Goal: Task Accomplishment & Management: Manage account settings

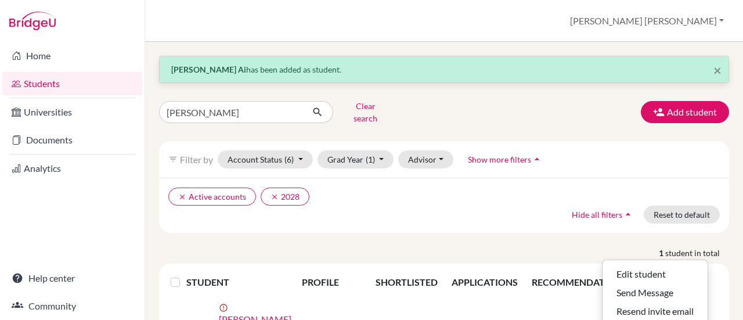
scroll to position [74, 0]
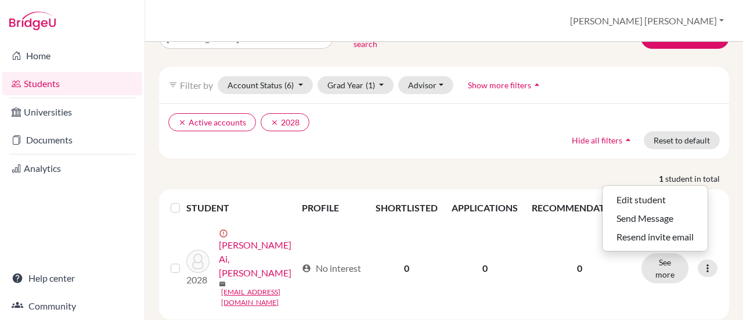
click at [408, 160] on div "× [PERSON_NAME] has been added as student. [PERSON_NAME] search Add student fil…" at bounding box center [444, 150] width 570 height 338
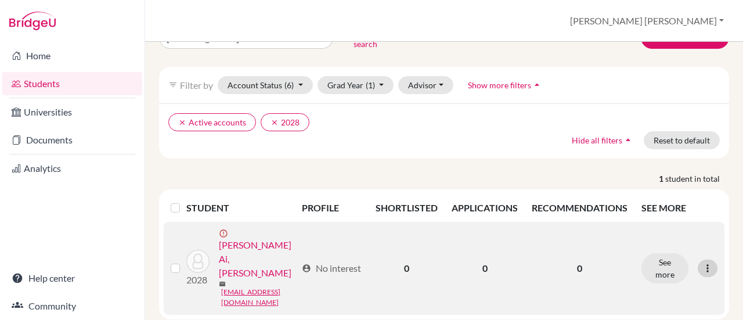
click at [702, 262] on icon at bounding box center [708, 268] width 12 height 12
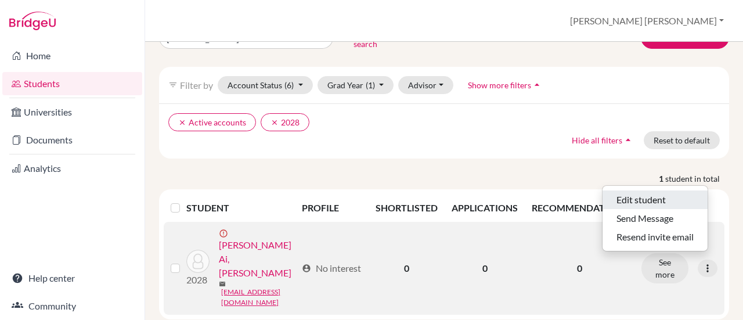
click at [638, 190] on button "Edit student" at bounding box center [655, 199] width 105 height 19
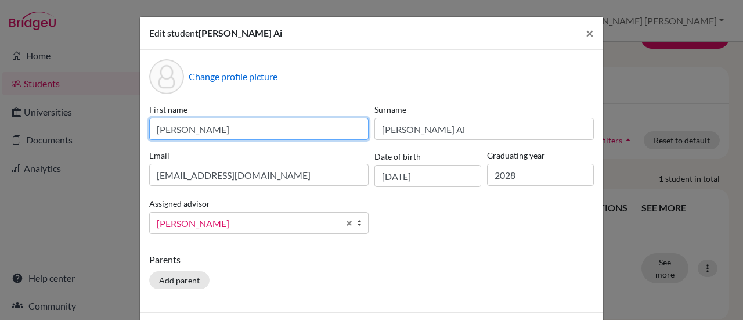
drag, startPoint x: 157, startPoint y: 129, endPoint x: 180, endPoint y: 131, distance: 23.3
click at [180, 131] on input "[PERSON_NAME]" at bounding box center [258, 129] width 219 height 22
type input "Nhiem Tiger"
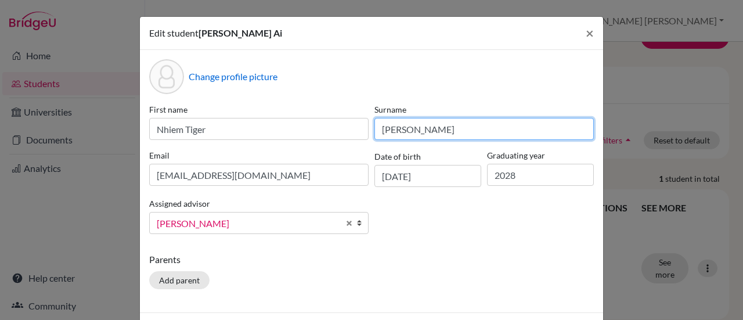
type input "[PERSON_NAME]"
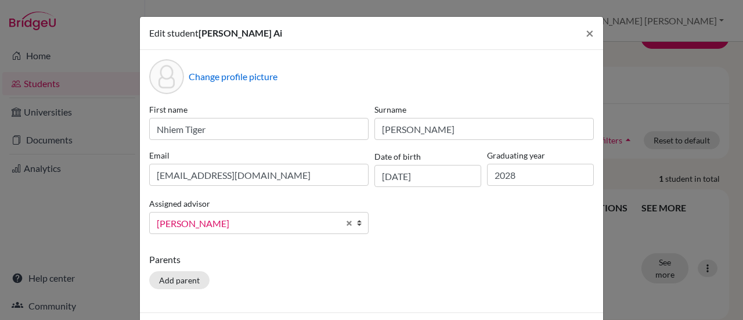
click at [334, 267] on div "Parents Add parent" at bounding box center [371, 273] width 445 height 41
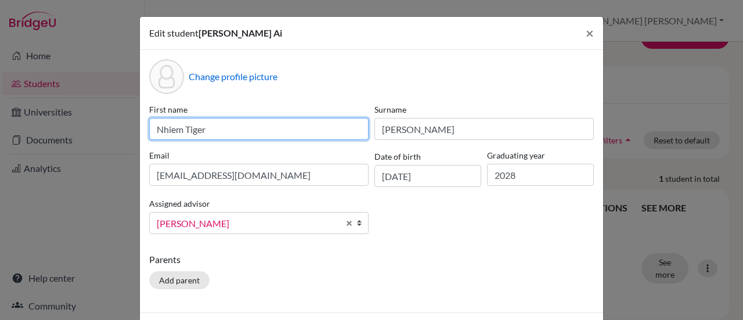
click at [230, 129] on input "Nhiem Tiger" at bounding box center [258, 129] width 219 height 22
type input "Nhiem [PERSON_NAME]"
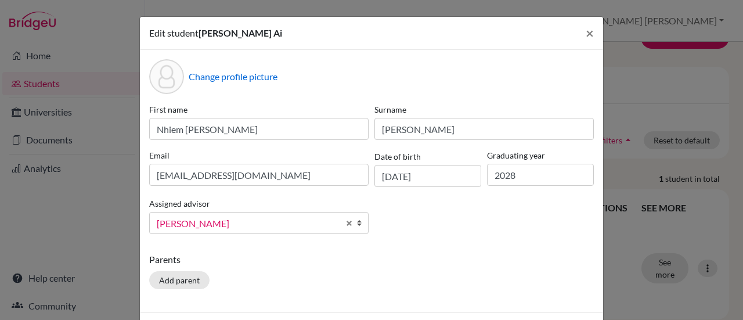
click at [395, 273] on div "Parents Add parent" at bounding box center [371, 273] width 445 height 41
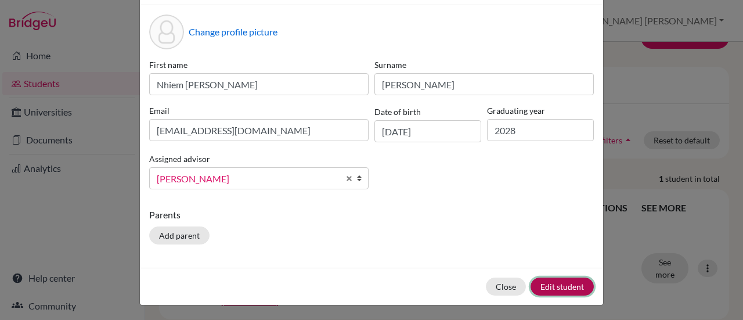
click at [554, 286] on button "Edit student" at bounding box center [562, 287] width 63 height 18
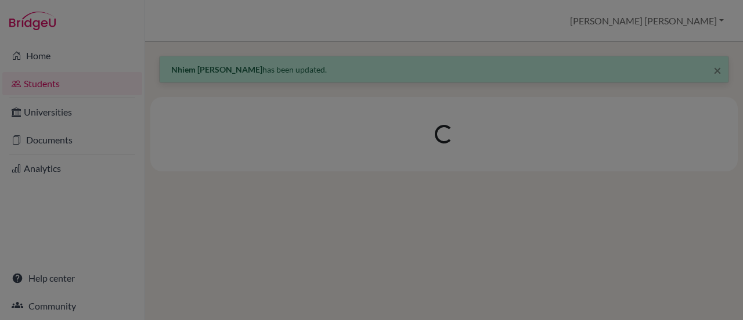
scroll to position [0, 0]
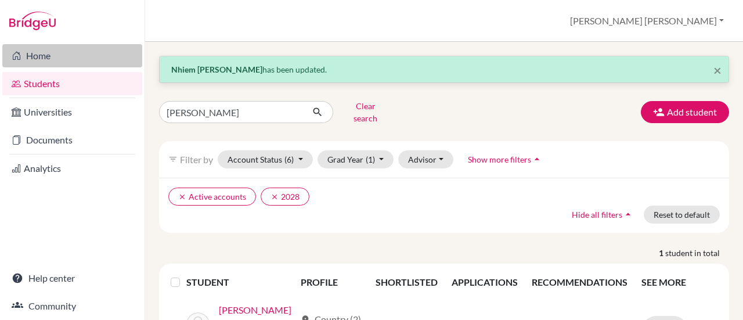
click at [39, 59] on link "Home" at bounding box center [72, 55] width 140 height 23
